Goal: Go to known website: Access a specific website the user already knows

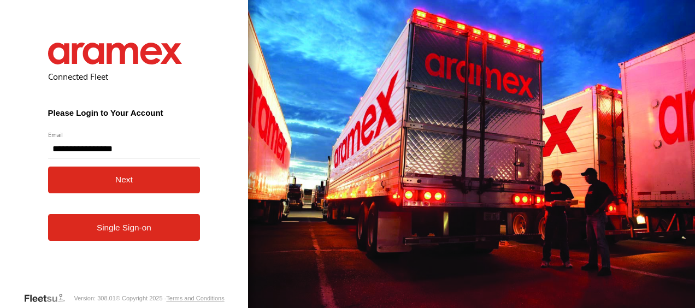
type input "**********"
click at [48, 167] on button "Next" at bounding box center [124, 180] width 152 height 27
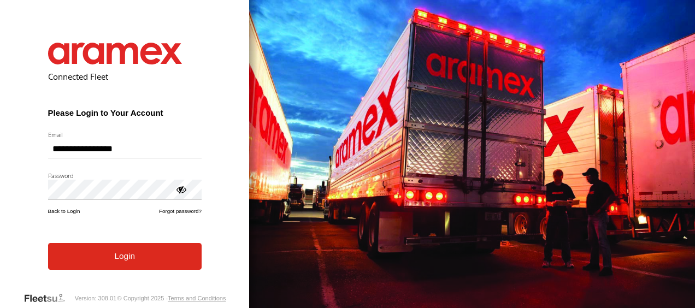
click at [144, 248] on button "Login" at bounding box center [125, 256] width 154 height 27
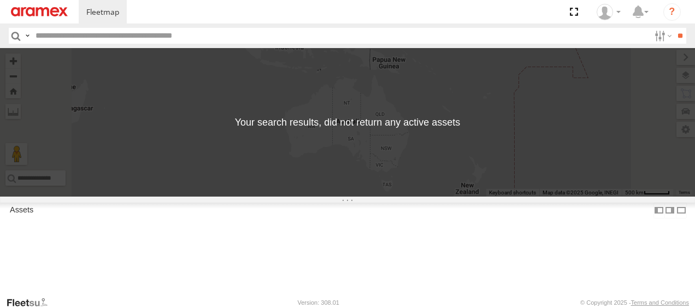
click at [13, 38] on input "button" at bounding box center [16, 36] width 14 height 16
